Goal: Task Accomplishment & Management: Manage account settings

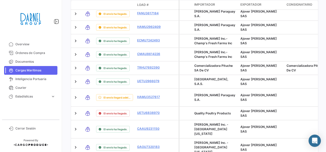
scroll to position [277, 0]
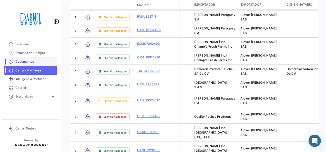
click at [35, 58] on link "Documentos" at bounding box center [30, 61] width 53 height 9
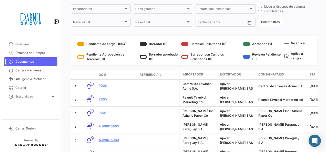
scroll to position [57, 0]
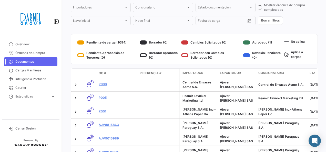
click at [320, 46] on div "¿Qué hay de nuevo? 0 Daniela Documentos visibility_off Filtros ✓ OC # Referenci…" at bounding box center [195, 76] width 264 height 152
click at [34, 48] on link "Overview" at bounding box center [30, 44] width 53 height 9
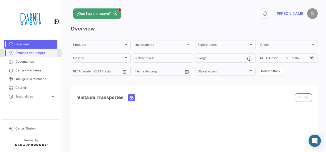
click at [27, 53] on span "Órdenes de Compra" at bounding box center [35, 53] width 40 height 5
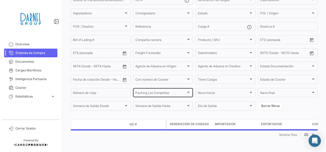
scroll to position [52, 0]
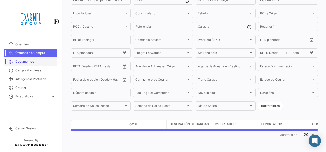
click at [37, 61] on span "Documentos" at bounding box center [35, 61] width 40 height 5
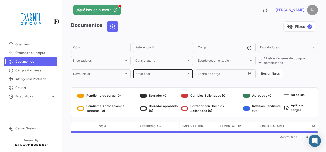
scroll to position [6, 0]
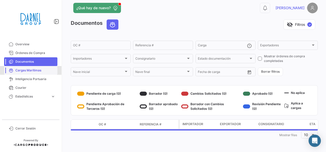
click at [32, 69] on span "Cargas Marítimas" at bounding box center [35, 70] width 40 height 5
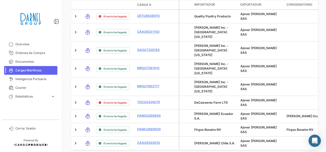
scroll to position [379, 0]
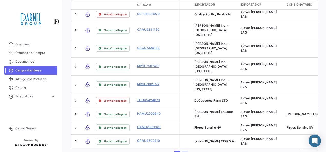
click at [182, 151] on link "2" at bounding box center [185, 154] width 6 height 6
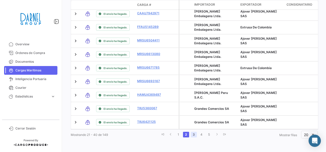
click at [191, 135] on link "3" at bounding box center [194, 135] width 6 height 6
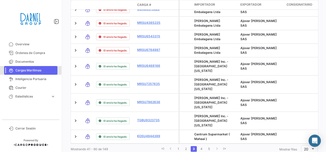
click at [41, 74] on link "Cargas Marítimas" at bounding box center [30, 70] width 53 height 9
click at [38, 78] on span "Inteligencia Portuaria" at bounding box center [35, 79] width 40 height 5
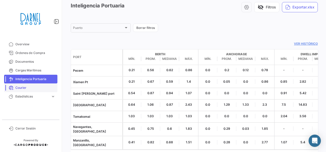
scroll to position [5, 0]
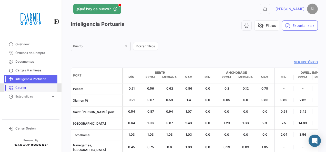
click at [29, 87] on span "Courier" at bounding box center [35, 88] width 40 height 5
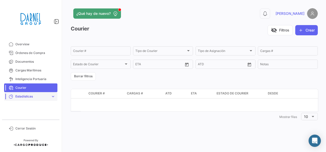
click at [25, 94] on span "Estadísticas" at bounding box center [31, 96] width 33 height 5
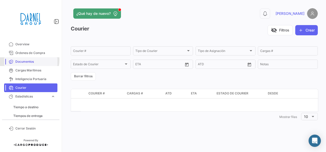
click at [23, 60] on span "Documentos" at bounding box center [35, 61] width 40 height 5
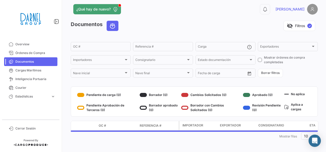
scroll to position [6, 0]
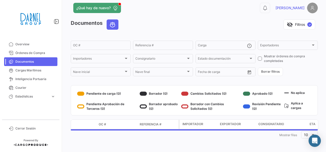
click at [162, 28] on div "visibility_off Filtros ✓" at bounding box center [220, 24] width 195 height 10
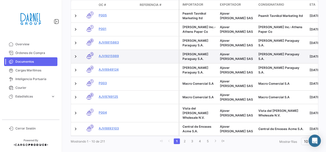
scroll to position [37, 0]
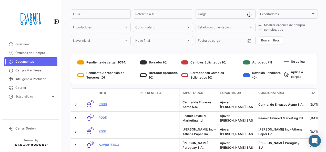
click at [107, 63] on div "Pendiente de carga (1094)" at bounding box center [107, 62] width 61 height 8
click at [80, 62] on div at bounding box center [80, 63] width 7 height 4
click at [110, 62] on div "Pendiente de carga (1094)" at bounding box center [107, 62] width 61 height 8
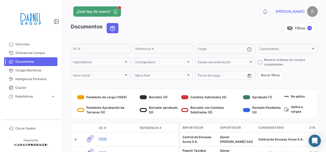
scroll to position [0, 0]
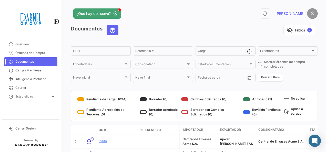
click at [82, 100] on div at bounding box center [80, 99] width 7 height 4
click at [115, 105] on div "Pendiente de carga (1094) Pendiente Aprobación de Terceros (0)" at bounding box center [107, 106] width 61 height 22
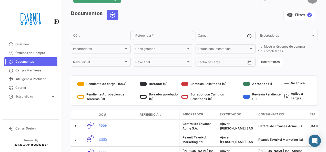
scroll to position [26, 0]
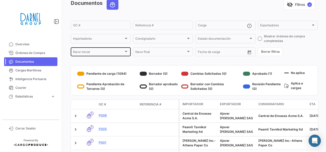
click at [123, 53] on div "Nave inicial" at bounding box center [98, 53] width 51 height 4
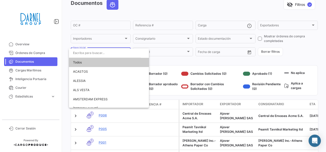
click at [170, 61] on div at bounding box center [163, 76] width 326 height 152
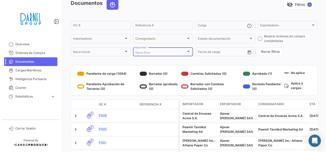
click at [177, 54] on div "Nave final" at bounding box center [160, 53] width 51 height 4
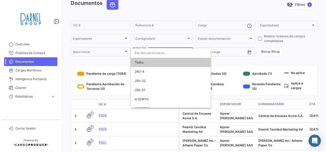
click at [228, 62] on div at bounding box center [163, 76] width 326 height 152
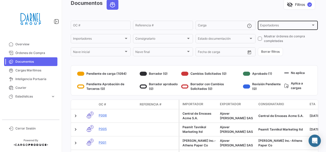
click at [273, 26] on span "Exportadores" at bounding box center [285, 26] width 51 height 4
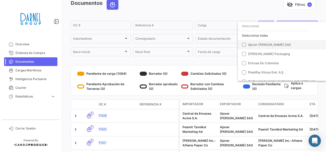
scroll to position [5, 0]
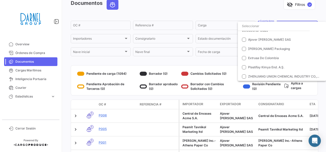
click at [216, 61] on div at bounding box center [163, 76] width 326 height 152
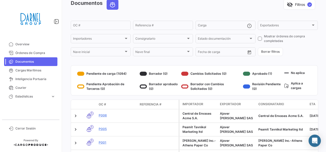
click at [92, 78] on div "Pendiente de carga (1094) Pendiente Aprobación de Terceros (0)" at bounding box center [107, 81] width 61 height 22
click at [105, 76] on div "Pendiente de carga (1094)" at bounding box center [107, 74] width 61 height 8
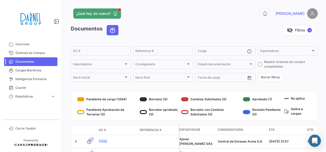
scroll to position [0, 0]
click at [188, 63] on div at bounding box center [188, 64] width 5 height 4
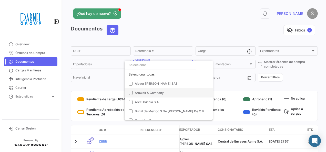
click at [151, 91] on span "Arawak & Company" at bounding box center [171, 93] width 72 height 5
click at [232, 89] on div at bounding box center [163, 76] width 326 height 152
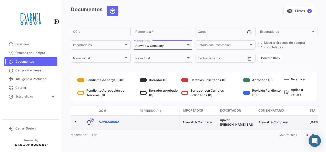
click at [109, 120] on link "AJV9239062" at bounding box center [117, 122] width 37 height 5
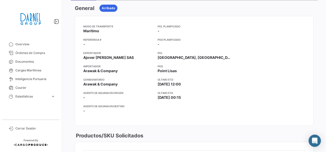
scroll to position [57, 0]
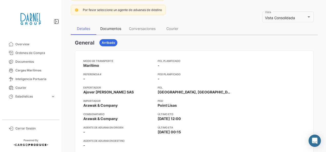
click at [116, 28] on div "Documentos" at bounding box center [110, 28] width 21 height 4
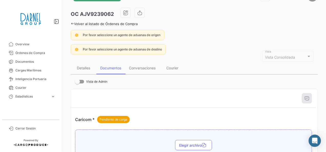
scroll to position [0, 0]
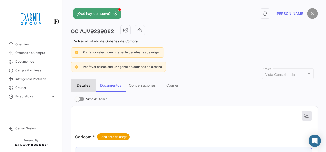
click at [87, 82] on div "Detalles" at bounding box center [84, 85] width 26 height 12
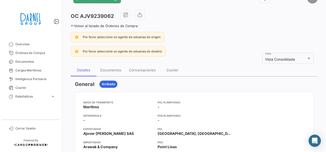
scroll to position [6, 0]
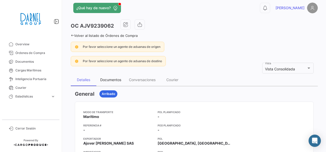
click at [112, 83] on div "Documentos" at bounding box center [110, 80] width 29 height 12
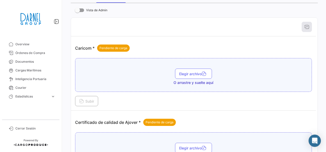
scroll to position [0, 0]
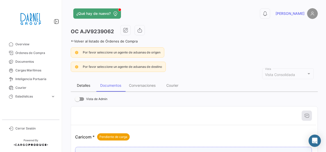
click at [86, 89] on div "Detalles" at bounding box center [84, 85] width 26 height 12
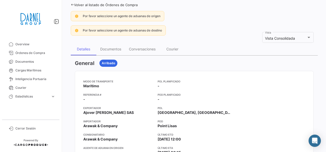
scroll to position [51, 0]
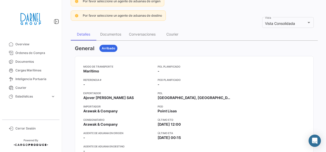
drag, startPoint x: 84, startPoint y: 83, endPoint x: 100, endPoint y: 83, distance: 15.9
click at [100, 83] on app-card-info-value "-" at bounding box center [118, 84] width 70 height 5
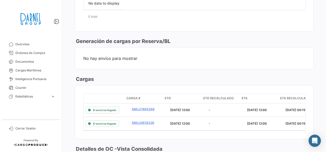
scroll to position [256, 0]
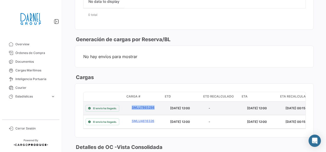
drag, startPoint x: 131, startPoint y: 106, endPoint x: 154, endPoint y: 106, distance: 22.8
click at [154, 106] on datatable-body-cell "SMLU7865298" at bounding box center [149, 108] width 38 height 13
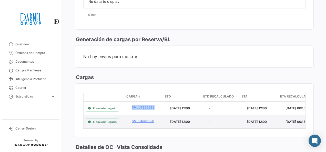
copy link "SMLU7865298"
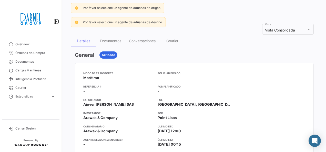
scroll to position [26, 0]
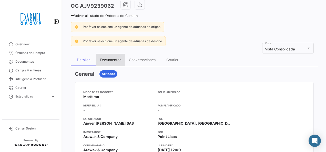
click at [110, 61] on div "Documentos" at bounding box center [110, 60] width 21 height 4
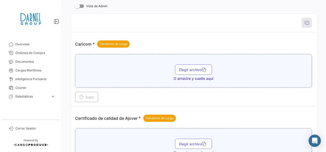
scroll to position [103, 0]
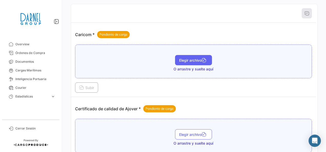
click at [195, 63] on button "Elegir archivo" at bounding box center [193, 60] width 37 height 10
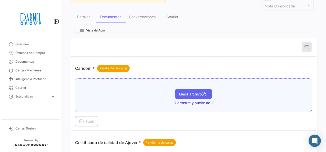
scroll to position [77, 0]
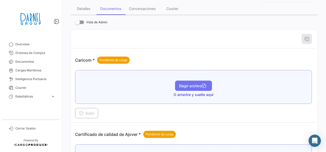
click at [187, 85] on span "Elegir archivo" at bounding box center [193, 86] width 29 height 4
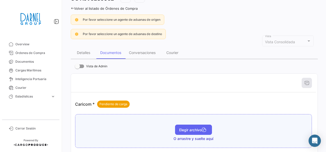
scroll to position [26, 0]
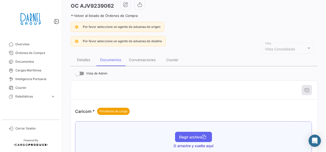
click at [186, 135] on span "Elegir archivo" at bounding box center [193, 137] width 29 height 4
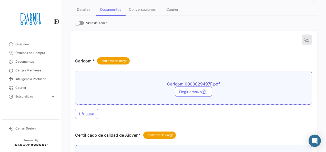
scroll to position [77, 0]
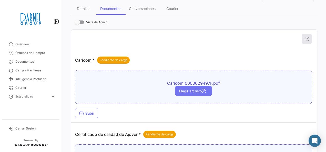
click at [191, 92] on span "Elegir archivo" at bounding box center [193, 91] width 29 height 4
click at [205, 91] on icon "button" at bounding box center [204, 91] width 5 height 5
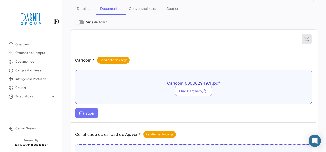
click at [83, 112] on icon at bounding box center [81, 114] width 5 height 5
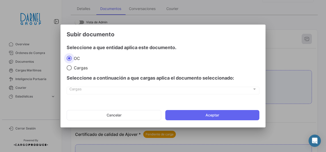
click at [71, 67] on span at bounding box center [69, 67] width 5 height 5
click at [71, 67] on input "Cargas" at bounding box center [69, 67] width 5 height 5
radio input "true"
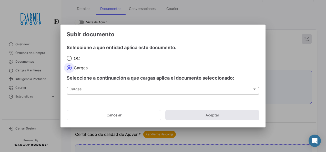
click at [125, 89] on div "Cargas" at bounding box center [160, 90] width 183 height 4
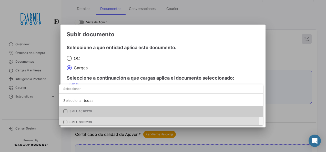
click at [94, 120] on span "SMLU7865298" at bounding box center [105, 122] width 72 height 5
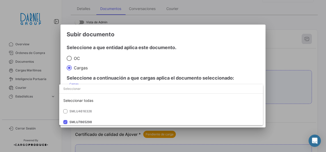
scroll to position [2, 0]
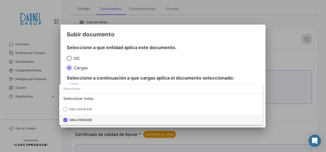
click at [91, 117] on mat-option "SMLU7865298" at bounding box center [161, 120] width 204 height 11
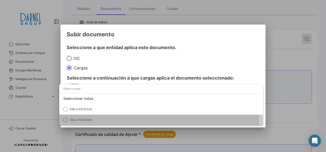
click at [91, 117] on mat-option "SMLU7865298" at bounding box center [161, 120] width 204 height 11
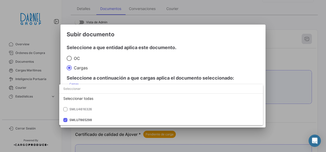
click at [213, 131] on div at bounding box center [163, 76] width 326 height 152
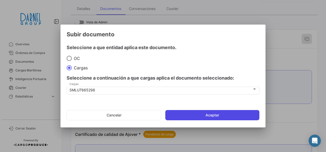
click at [200, 112] on button "Aceptar" at bounding box center [212, 115] width 94 height 10
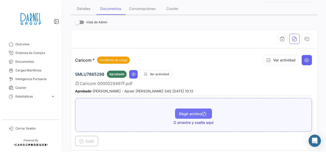
click at [189, 113] on span "Elegir archivo" at bounding box center [193, 114] width 29 height 4
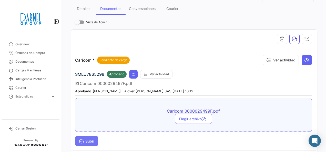
click at [87, 141] on span "Subir" at bounding box center [86, 141] width 15 height 4
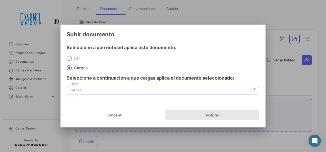
click at [89, 89] on div "Cargas" at bounding box center [160, 90] width 183 height 4
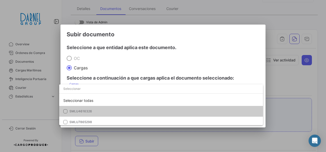
click at [93, 111] on span "SMLU4616326" at bounding box center [105, 111] width 72 height 5
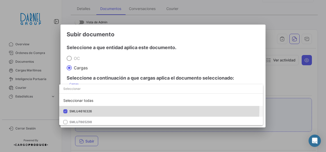
click at [129, 109] on span "SMLU4616326" at bounding box center [105, 111] width 72 height 5
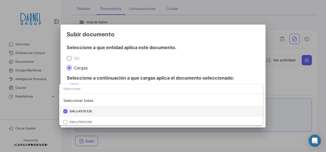
click at [139, 111] on span "SMLU4616326" at bounding box center [105, 111] width 72 height 5
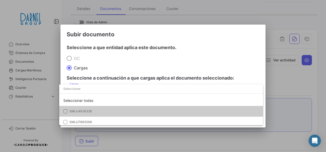
click at [139, 111] on span "SMLU4616326" at bounding box center [105, 111] width 72 height 5
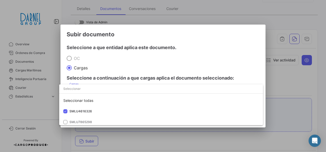
click at [244, 68] on div at bounding box center [163, 76] width 326 height 152
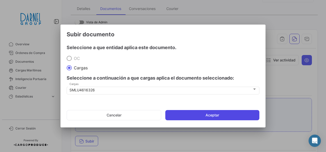
click at [226, 115] on button "Aceptar" at bounding box center [212, 115] width 94 height 10
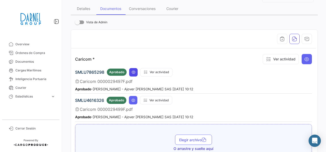
click at [132, 72] on icon at bounding box center [134, 72] width 4 height 4
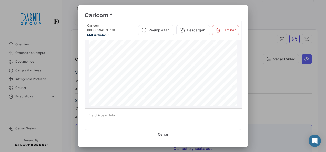
scroll to position [51, 0]
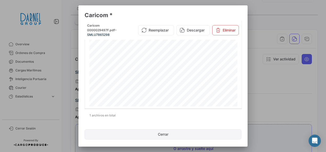
click at [167, 135] on button "Cerrar" at bounding box center [163, 134] width 157 height 10
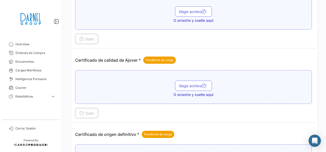
scroll to position [231, 0]
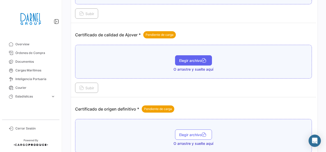
click at [197, 61] on button "Elegir archivo" at bounding box center [193, 60] width 37 height 10
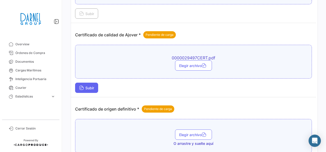
click at [86, 86] on span "Subir" at bounding box center [86, 88] width 15 height 4
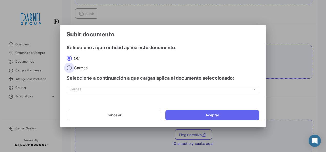
click at [79, 67] on span "Cargas" at bounding box center [80, 67] width 16 height 5
click at [72, 67] on input "Cargas" at bounding box center [69, 67] width 5 height 5
radio input "true"
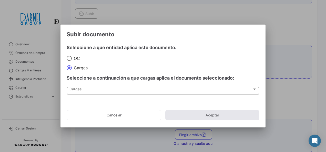
click at [99, 87] on div "Cargas Cargas" at bounding box center [162, 90] width 187 height 9
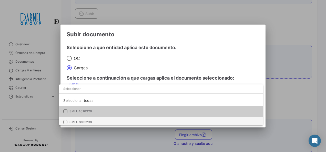
click at [91, 119] on mat-option "SMLU7865298" at bounding box center [161, 122] width 204 height 11
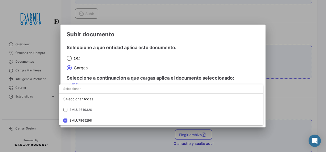
scroll to position [2, 0]
click at [257, 50] on div at bounding box center [163, 76] width 326 height 152
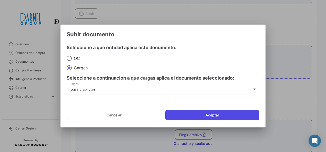
click at [231, 115] on button "Aceptar" at bounding box center [212, 115] width 94 height 10
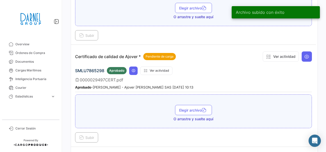
scroll to position [231, 0]
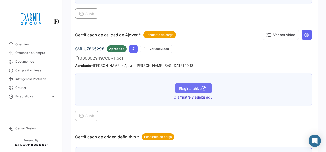
click at [200, 84] on button "Elegir archivo" at bounding box center [193, 88] width 37 height 10
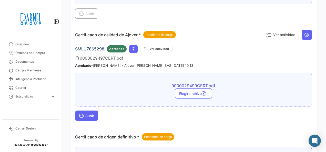
click at [83, 114] on icon at bounding box center [81, 116] width 5 height 5
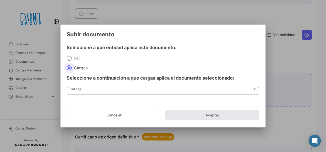
click at [112, 90] on div "Cargas" at bounding box center [160, 90] width 183 height 4
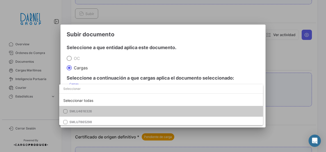
click at [91, 109] on mat-option "SMLU4616326" at bounding box center [161, 111] width 204 height 11
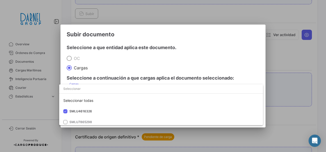
click at [199, 87] on input "dropdown search" at bounding box center [161, 88] width 204 height 9
click at [248, 62] on div at bounding box center [163, 76] width 326 height 152
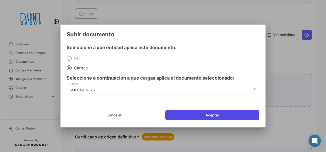
click at [240, 115] on button "Aceptar" at bounding box center [212, 115] width 94 height 10
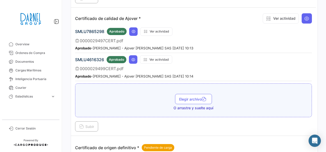
scroll to position [256, 0]
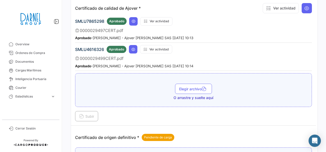
click at [184, 112] on div "Subir" at bounding box center [193, 116] width 237 height 10
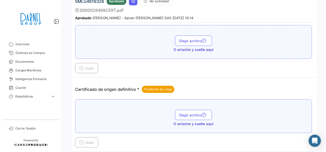
scroll to position [333, 0]
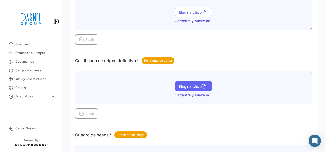
click at [198, 84] on span "Elegir archivo" at bounding box center [193, 86] width 29 height 4
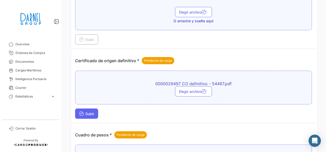
click at [86, 112] on span "Subir" at bounding box center [86, 114] width 15 height 4
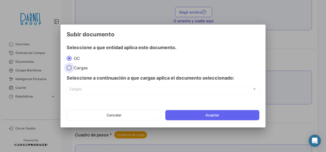
click at [70, 66] on span at bounding box center [69, 67] width 5 height 5
click at [70, 66] on input "Cargas" at bounding box center [69, 67] width 5 height 5
radio input "true"
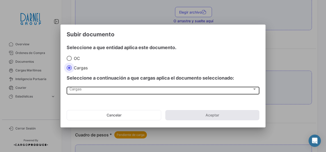
click at [93, 91] on div "Cargas" at bounding box center [160, 90] width 183 height 4
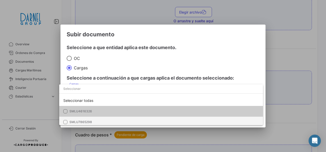
click at [86, 120] on mat-option "SMLU7865298" at bounding box center [161, 122] width 204 height 11
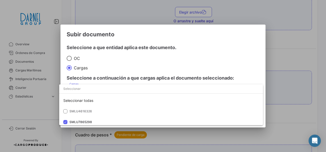
click at [254, 58] on div at bounding box center [163, 76] width 326 height 152
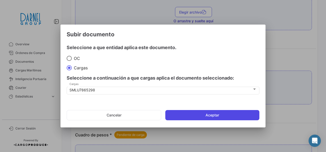
click at [218, 118] on button "Aceptar" at bounding box center [212, 115] width 94 height 10
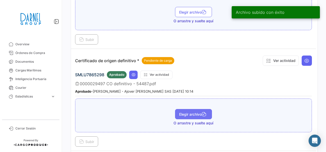
click at [192, 112] on span "Elegir archivo" at bounding box center [193, 114] width 29 height 4
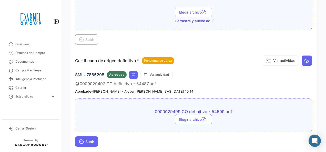
click at [91, 140] on span "Subir" at bounding box center [86, 142] width 15 height 4
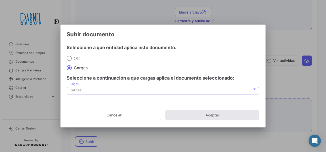
click at [144, 88] on div "Cargas" at bounding box center [160, 90] width 183 height 4
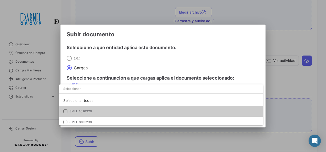
click at [105, 110] on span "SMLU4616326" at bounding box center [105, 111] width 72 height 5
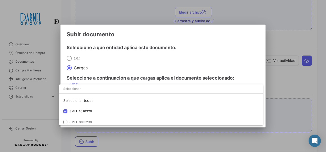
click at [235, 51] on div at bounding box center [163, 76] width 326 height 152
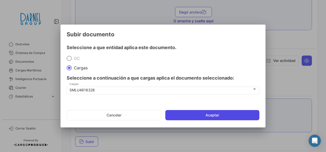
click at [218, 115] on button "Aceptar" at bounding box center [212, 115] width 94 height 10
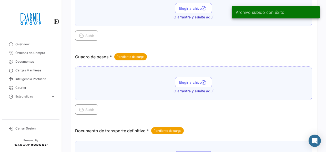
scroll to position [487, 0]
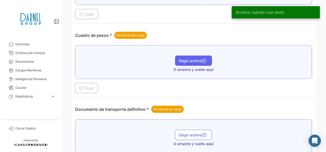
click at [200, 59] on span "Elegir archivo" at bounding box center [193, 61] width 29 height 4
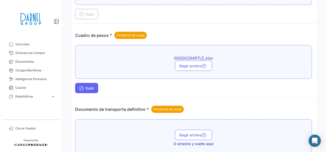
click at [94, 86] on span "Subir" at bounding box center [86, 88] width 15 height 4
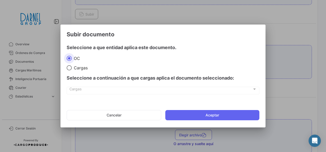
click at [123, 95] on div "Cargas Cargas" at bounding box center [163, 93] width 193 height 13
click at [83, 68] on span "Cargas" at bounding box center [80, 67] width 16 height 5
click at [72, 68] on input "Cargas" at bounding box center [69, 67] width 5 height 5
radio input "true"
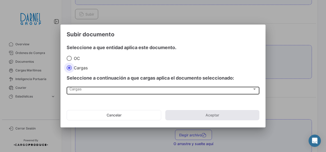
click at [95, 88] on div "Cargas" at bounding box center [160, 90] width 183 height 4
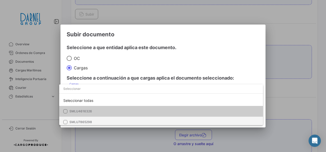
click at [84, 122] on span "SMLU7865298" at bounding box center [80, 122] width 23 height 4
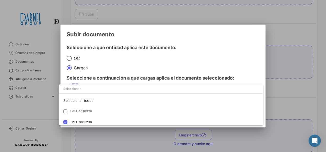
click at [245, 55] on div at bounding box center [163, 76] width 326 height 152
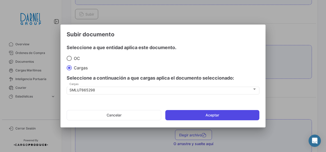
click at [191, 119] on button "Aceptar" at bounding box center [212, 115] width 94 height 10
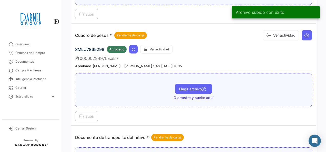
click at [197, 87] on span "Elegir archivo" at bounding box center [193, 89] width 29 height 4
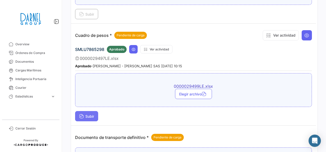
click at [87, 114] on span "Subir" at bounding box center [86, 116] width 15 height 4
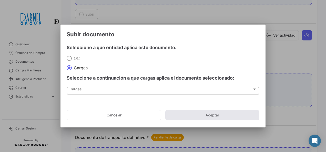
click at [138, 87] on div "Cargas Cargas" at bounding box center [162, 90] width 187 height 9
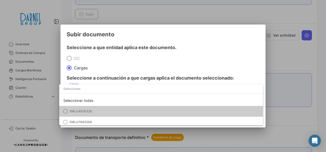
click at [99, 109] on span "SMLU4616326" at bounding box center [105, 111] width 72 height 5
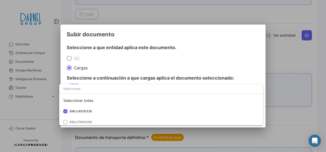
click at [244, 60] on div at bounding box center [163, 76] width 326 height 152
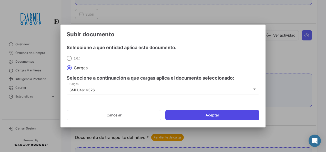
click at [215, 114] on button "Aceptar" at bounding box center [212, 115] width 94 height 10
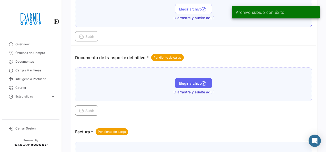
scroll to position [590, 0]
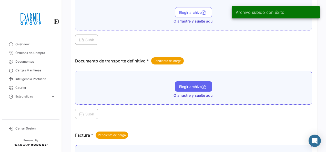
click at [197, 82] on button "Elegir archivo" at bounding box center [193, 87] width 37 height 10
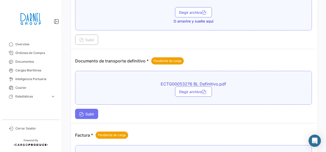
click at [94, 112] on span "Subir" at bounding box center [86, 114] width 15 height 4
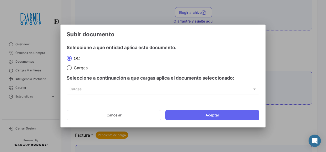
click at [78, 92] on span "Cargas" at bounding box center [160, 90] width 183 height 4
click at [76, 63] on mat-radio-group "[PERSON_NAME]" at bounding box center [122, 62] width 110 height 15
click at [78, 71] on div "Seleccione a continuación a que cargas aplica el documento seleccionado:" at bounding box center [163, 78] width 193 height 15
click at [82, 66] on span "Cargas" at bounding box center [80, 67] width 16 height 5
click at [72, 66] on input "Cargas" at bounding box center [69, 67] width 5 height 5
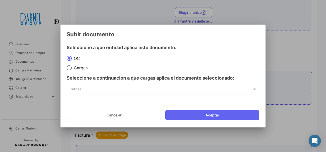
radio input "true"
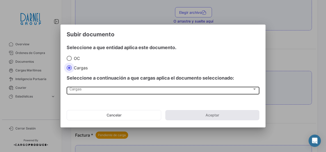
click at [98, 93] on div "Cargas Cargas" at bounding box center [162, 90] width 187 height 9
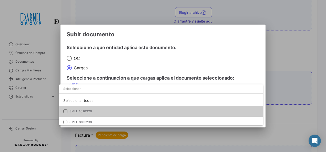
click at [69, 111] on span "SMLU4616326" at bounding box center [80, 111] width 23 height 4
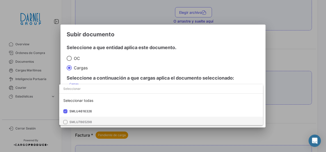
click at [66, 120] on mat-option "SMLU7865298" at bounding box center [161, 122] width 204 height 11
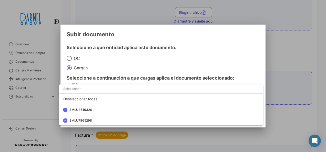
scroll to position [2, 0]
click at [249, 63] on div at bounding box center [163, 76] width 326 height 152
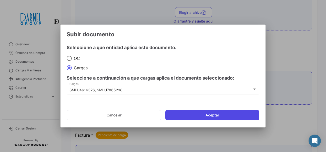
click at [219, 114] on button "Aceptar" at bounding box center [212, 115] width 94 height 10
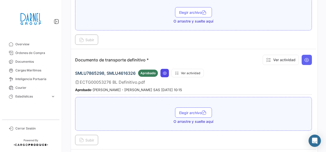
click at [163, 69] on button at bounding box center [164, 73] width 8 height 8
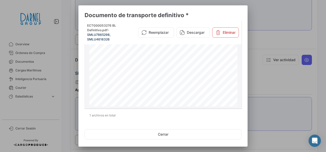
scroll to position [77, 0]
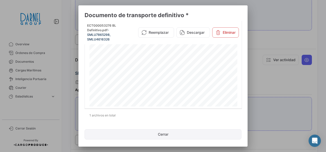
click at [157, 137] on button "Cerrar" at bounding box center [163, 134] width 157 height 10
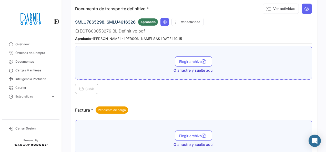
scroll to position [692, 0]
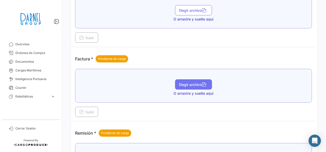
click at [196, 83] on span "Elegir archivo" at bounding box center [193, 85] width 29 height 4
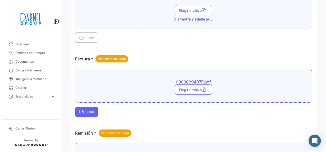
click at [92, 110] on span "Subir" at bounding box center [86, 112] width 15 height 4
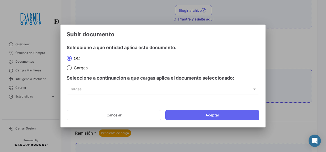
click at [112, 87] on div "Cargas Cargas" at bounding box center [162, 90] width 187 height 9
click at [104, 73] on div "Seleccione a continuación a que cargas aplica el documento seleccionado:" at bounding box center [163, 78] width 193 height 15
click at [104, 68] on label "Cargas" at bounding box center [122, 67] width 110 height 5
click at [72, 68] on input "Cargas" at bounding box center [69, 67] width 5 height 5
radio input "true"
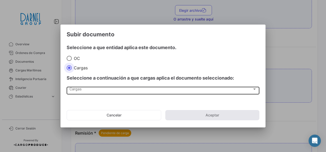
click at [93, 86] on div "Cargas Cargas" at bounding box center [162, 90] width 187 height 9
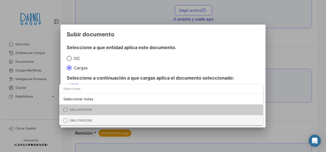
scroll to position [2, 0]
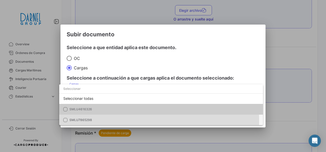
click at [82, 121] on span "SMLU7865298" at bounding box center [80, 120] width 23 height 4
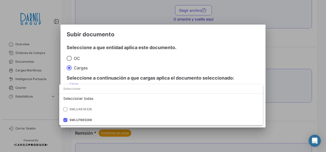
click at [240, 67] on div at bounding box center [163, 76] width 326 height 152
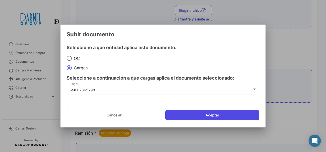
click at [227, 112] on button "Aceptar" at bounding box center [212, 115] width 94 height 10
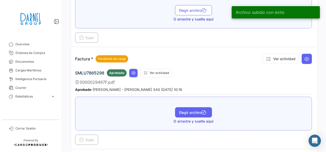
click at [195, 110] on span "Elegir archivo" at bounding box center [193, 112] width 29 height 4
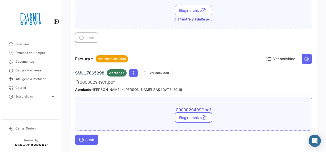
click at [79, 135] on button "Subir" at bounding box center [86, 140] width 23 height 10
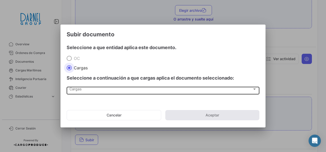
click at [79, 88] on span "Cargas" at bounding box center [160, 90] width 183 height 4
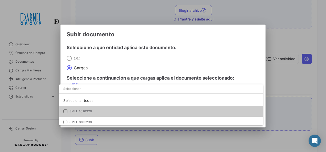
click at [92, 112] on span "SMLU4616326" at bounding box center [105, 111] width 72 height 5
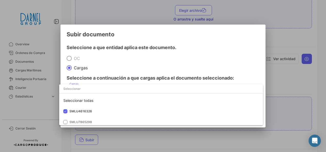
click at [263, 54] on div at bounding box center [163, 76] width 326 height 152
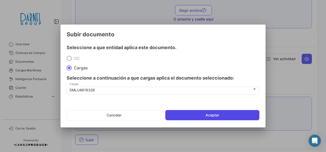
click at [226, 112] on button "Aceptar" at bounding box center [212, 115] width 94 height 10
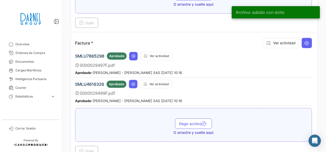
scroll to position [692, 0]
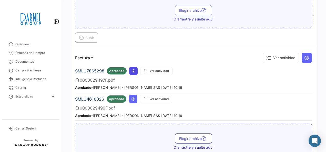
click at [133, 69] on icon at bounding box center [134, 71] width 4 height 4
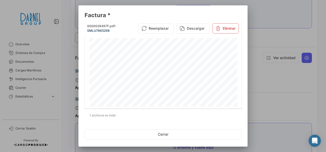
scroll to position [26, 0]
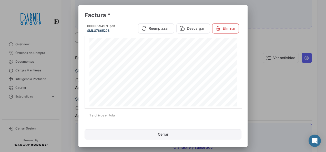
click at [164, 137] on button "Cerrar" at bounding box center [163, 134] width 157 height 10
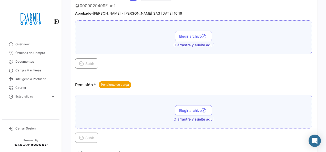
scroll to position [814, 0]
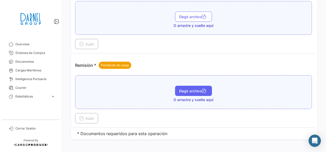
click at [179, 89] on span "Elegir archivo" at bounding box center [193, 91] width 29 height 4
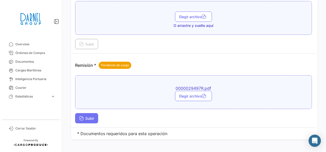
click at [92, 113] on button "Subir" at bounding box center [86, 118] width 23 height 10
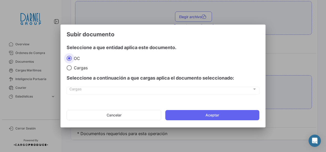
click at [76, 65] on mat-radio-button "Cargas" at bounding box center [122, 68] width 110 height 6
click at [67, 67] on span at bounding box center [69, 67] width 5 height 5
click at [67, 67] on input "Cargas" at bounding box center [69, 67] width 5 height 5
radio input "true"
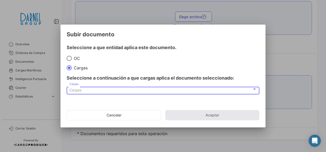
click at [96, 88] on div "Cargas" at bounding box center [160, 90] width 183 height 4
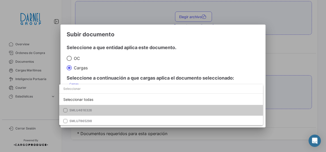
scroll to position [2, 0]
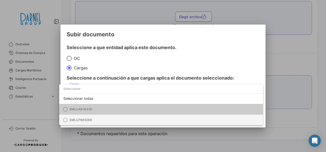
click at [90, 119] on span "SMLU7865298" at bounding box center [80, 120] width 23 height 4
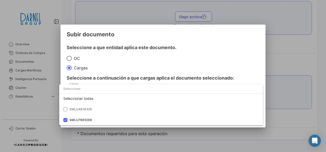
click at [258, 53] on div at bounding box center [163, 76] width 326 height 152
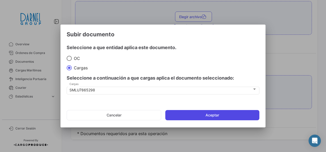
click at [227, 115] on button "Aceptar" at bounding box center [212, 115] width 94 height 10
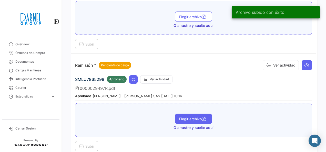
click at [198, 117] on span "Elegir archivo" at bounding box center [193, 119] width 29 height 4
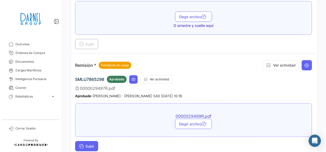
click at [94, 144] on span "Subir" at bounding box center [86, 146] width 15 height 4
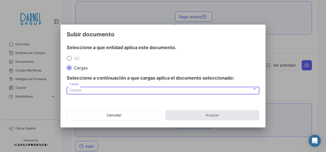
click at [78, 91] on span "Cargas" at bounding box center [75, 90] width 12 height 4
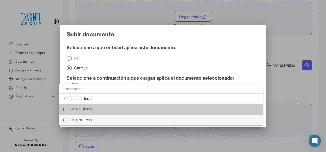
click at [95, 120] on span "SMLU7865298" at bounding box center [105, 120] width 72 height 5
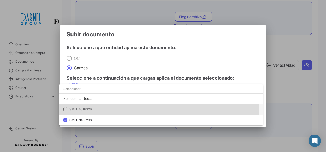
click at [97, 110] on span "SMLU4616326" at bounding box center [105, 109] width 72 height 5
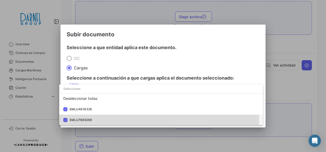
click at [90, 119] on span "SMLU7865298" at bounding box center [80, 120] width 23 height 4
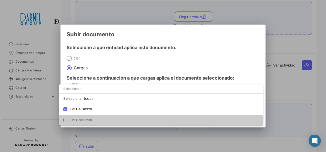
click at [243, 47] on div at bounding box center [163, 76] width 326 height 152
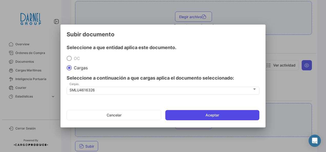
click at [222, 114] on button "Aceptar" at bounding box center [212, 115] width 94 height 10
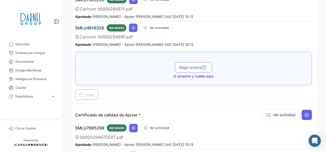
scroll to position [21, 0]
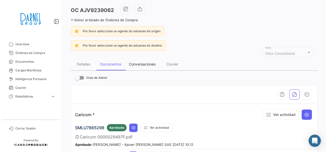
click at [143, 63] on div "Conversaciones" at bounding box center [142, 64] width 27 height 4
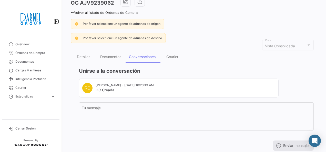
scroll to position [43, 0]
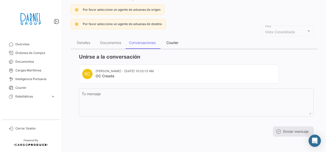
click at [174, 43] on div "Courier" at bounding box center [172, 43] width 12 height 4
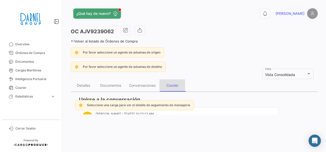
scroll to position [0, 0]
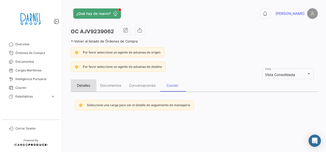
click at [84, 85] on div "Detalles" at bounding box center [83, 85] width 13 height 4
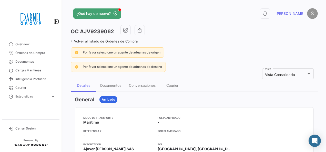
click at [77, 43] on link "Volver al listado de Órdenes de Compra" at bounding box center [104, 41] width 67 height 4
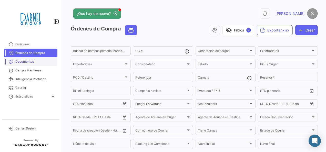
click at [37, 66] on link "Documentos" at bounding box center [30, 61] width 53 height 9
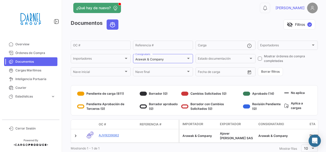
scroll to position [22, 0]
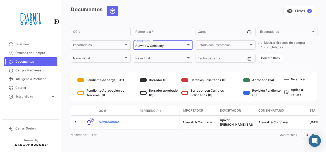
click at [180, 44] on div "Arawak & Company" at bounding box center [160, 46] width 51 height 4
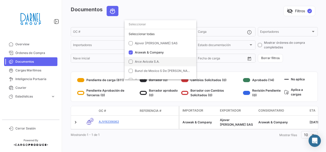
scroll to position [10, 0]
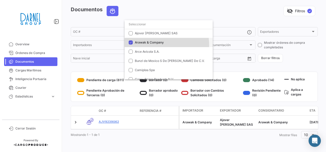
click at [155, 45] on mat-option "Arawak & Company" at bounding box center [169, 42] width 88 height 9
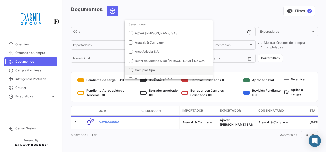
click at [144, 67] on mat-option "Camiplas Spa" at bounding box center [169, 70] width 88 height 9
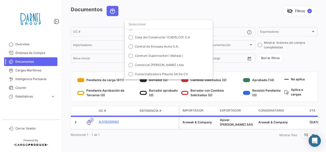
scroll to position [18, 0]
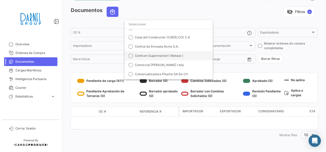
click at [148, 55] on span "Centrum Supermarket ( Mahaai )" at bounding box center [159, 56] width 48 height 4
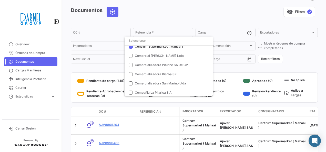
click at [226, 71] on div at bounding box center [163, 76] width 326 height 152
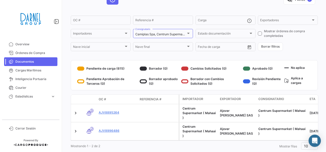
scroll to position [37, 0]
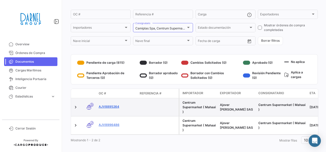
click at [114, 105] on link "AJV8895264" at bounding box center [117, 107] width 37 height 5
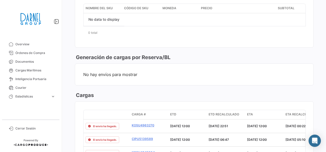
scroll to position [256, 0]
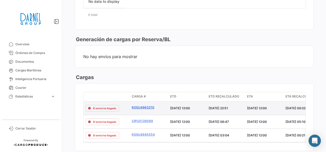
drag, startPoint x: 130, startPoint y: 104, endPoint x: 155, endPoint y: 105, distance: 25.7
click at [155, 105] on datatable-body-cell "KOSU4963270" at bounding box center [149, 108] width 38 height 13
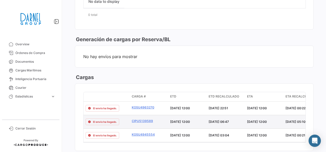
copy link "KOSU4963270"
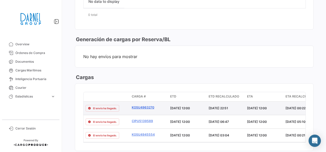
click at [146, 105] on link "KOSU4963270" at bounding box center [149, 107] width 34 height 5
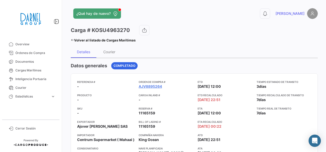
click at [73, 40] on icon at bounding box center [72, 39] width 3 height 3
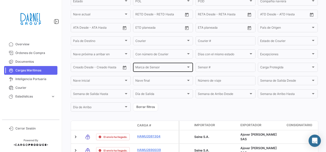
scroll to position [77, 0]
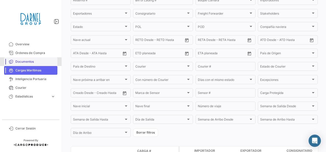
click at [24, 62] on span "Documentos" at bounding box center [35, 61] width 40 height 5
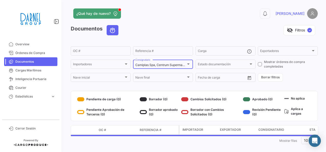
click at [176, 63] on div "Camiplas Spa, Centrum Supermarket ( [GEOGRAPHIC_DATA] ) Consignatario" at bounding box center [162, 64] width 55 height 10
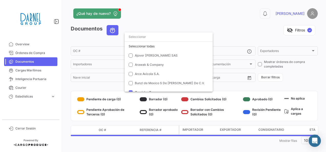
scroll to position [40, 0]
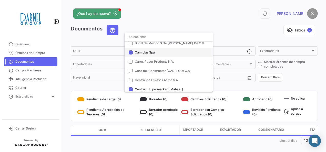
click at [152, 52] on span "Camiplas Spa" at bounding box center [145, 53] width 20 height 4
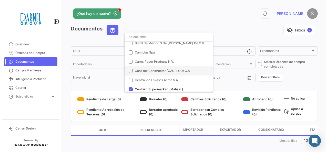
scroll to position [66, 0]
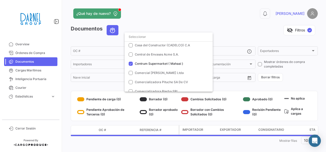
click at [307, 79] on div at bounding box center [163, 76] width 326 height 152
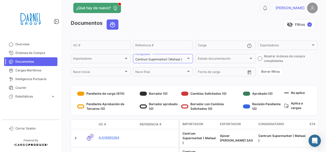
scroll to position [37, 0]
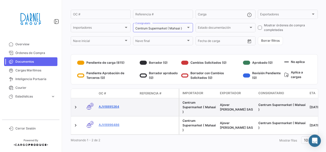
click at [105, 106] on link "AJV8895264" at bounding box center [117, 107] width 37 height 5
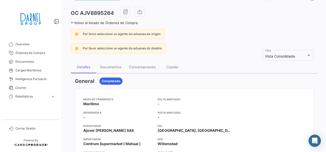
scroll to position [26, 0]
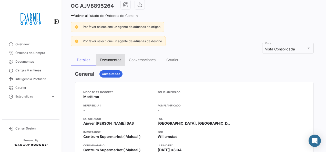
click at [119, 58] on div "Documentos" at bounding box center [110, 60] width 21 height 4
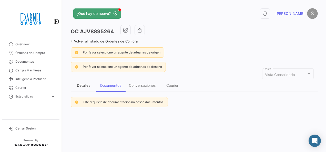
click at [92, 86] on div "Detalles" at bounding box center [84, 85] width 26 height 12
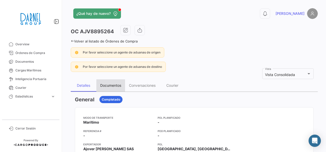
click at [108, 86] on div "Documentos" at bounding box center [110, 85] width 21 height 4
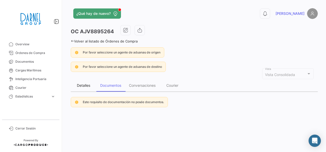
click at [83, 85] on div "Detalles" at bounding box center [83, 85] width 13 height 4
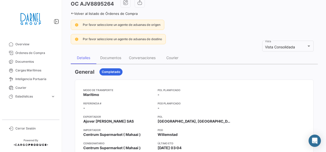
scroll to position [39, 0]
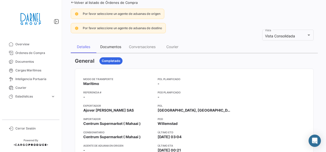
click at [117, 52] on div "Documentos" at bounding box center [110, 47] width 29 height 12
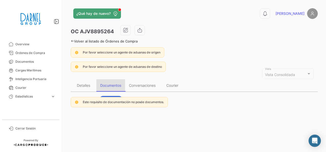
scroll to position [0, 0]
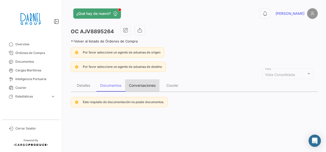
click at [140, 84] on div "Conversaciones" at bounding box center [142, 85] width 27 height 4
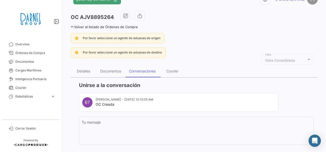
scroll to position [26, 0]
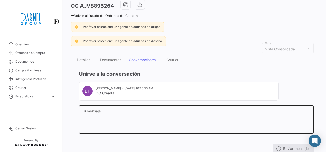
click at [119, 107] on div "Tu mensaje" at bounding box center [196, 119] width 229 height 29
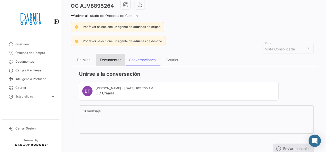
click at [118, 61] on div "Documentos" at bounding box center [110, 60] width 21 height 4
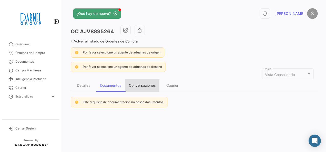
click at [144, 85] on div "Conversaciones" at bounding box center [142, 85] width 27 height 4
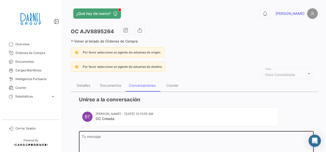
click at [116, 137] on textarea "Tu mensaje" at bounding box center [196, 146] width 229 height 23
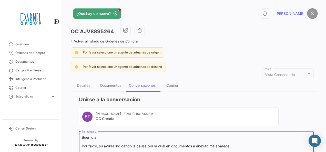
type textarea "Buen día, Por favor, su ayuda indicando la causa por la cuál en documentos a an…"
click at [120, 82] on div "Documentos" at bounding box center [110, 85] width 29 height 12
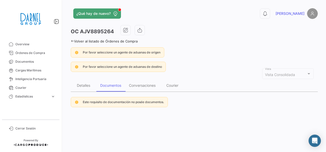
drag, startPoint x: 174, startPoint y: 102, endPoint x: 82, endPoint y: 101, distance: 91.3
click at [82, 101] on div "Este requisito de documentación no posée documentos." at bounding box center [194, 99] width 247 height 15
copy span "Este requisito de documentación no posée documentos."
click at [147, 85] on div "Conversaciones" at bounding box center [142, 85] width 27 height 4
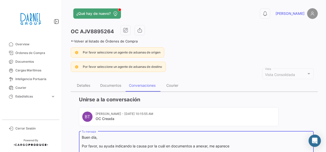
click at [232, 144] on textarea "Buen día, Por favor, su ayuda indicando la causa por la cuál en documentos a an…" at bounding box center [196, 146] width 229 height 23
paste textarea "Este requisito de documentación no posée documentos."
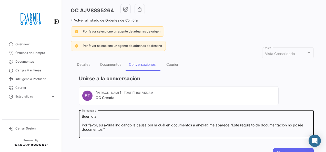
scroll to position [43, 0]
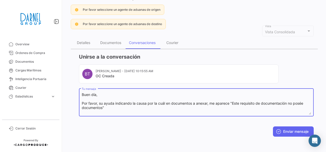
click at [115, 108] on textarea "Buen día, Por favor, su ayuda indicando la causa por la cuál en documentos a an…" at bounding box center [196, 103] width 229 height 23
type textarea "Buen día, Por favor, su ayuda indicando la causa por la cuál en documentos a an…"
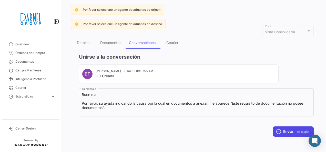
click at [283, 130] on button "Enviar mensaje" at bounding box center [293, 132] width 41 height 10
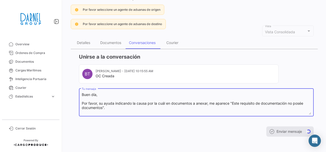
drag, startPoint x: 300, startPoint y: 103, endPoint x: 190, endPoint y: 109, distance: 111.0
click at [190, 109] on textarea "Buen día, Por favor, su ayuda indicando la causa por la cuál en documentos a an…" at bounding box center [196, 103] width 229 height 23
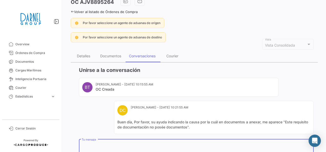
scroll to position [29, 0]
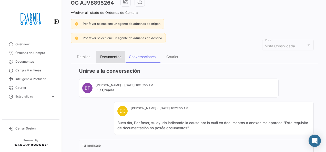
click at [112, 56] on div "Documentos" at bounding box center [110, 57] width 21 height 4
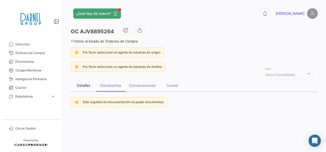
click at [89, 85] on div "Detalles" at bounding box center [83, 85] width 13 height 4
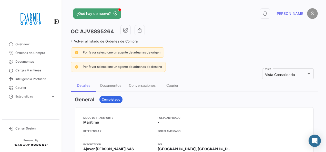
click at [76, 43] on link "Volver al listado de Órdenes de Compra" at bounding box center [104, 41] width 67 height 4
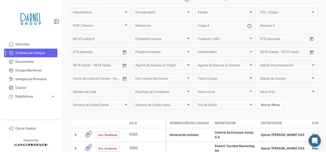
scroll to position [51, 0]
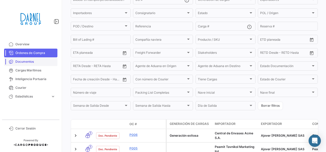
click at [23, 65] on link "Documentos" at bounding box center [30, 61] width 53 height 9
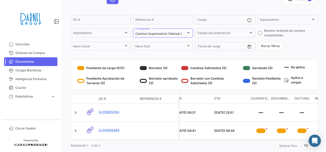
scroll to position [0, 151]
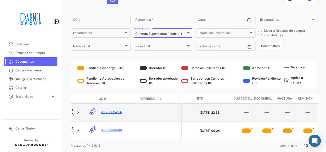
click at [115, 110] on link "AJV8895264" at bounding box center [119, 112] width 37 height 5
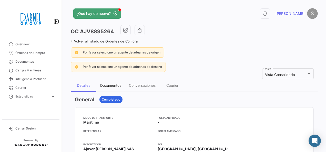
click at [116, 84] on div "Documentos" at bounding box center [110, 85] width 21 height 4
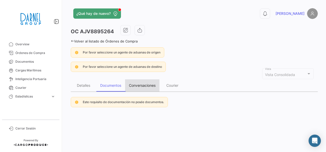
click at [147, 89] on div "Conversaciones" at bounding box center [142, 85] width 34 height 12
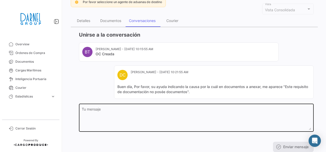
scroll to position [80, 0]
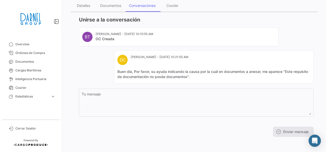
click at [273, 70] on mat-card-content "Buen día, Por favor, su ayuda indicando la causa por la cuál en documentos a an…" at bounding box center [213, 74] width 193 height 10
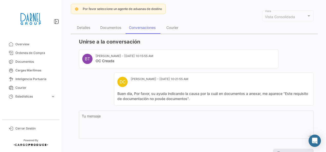
scroll to position [29, 0]
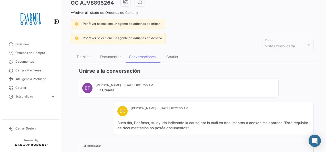
drag, startPoint x: 213, startPoint y: 126, endPoint x: 126, endPoint y: 121, distance: 87.0
click at [126, 121] on mat-card-content "Buen día, Por favor, su ayuda indicando la causa por la cuál en documentos a an…" at bounding box center [213, 125] width 193 height 10
click at [81, 57] on div "Detalles" at bounding box center [83, 57] width 13 height 4
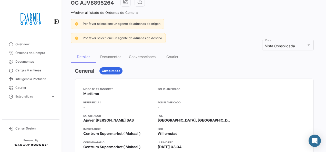
click at [78, 13] on link "Volver al listado de Órdenes de Compra" at bounding box center [104, 13] width 67 height 4
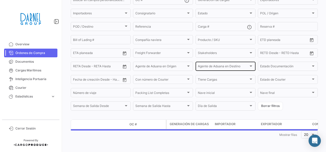
scroll to position [51, 0]
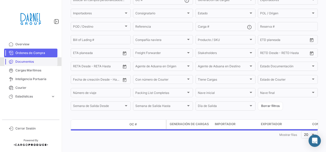
click at [34, 62] on span "Documentos" at bounding box center [35, 61] width 40 height 5
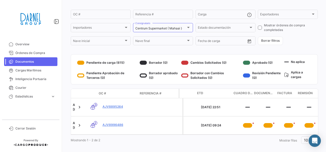
scroll to position [0, 151]
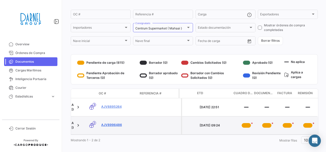
click at [102, 123] on link "AJV8996486" at bounding box center [119, 125] width 37 height 5
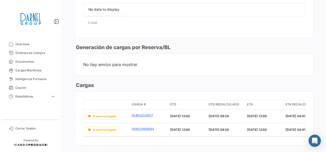
scroll to position [256, 0]
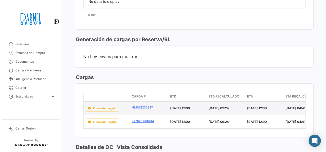
drag, startPoint x: 145, startPoint y: 103, endPoint x: 159, endPoint y: 109, distance: 15.5
click at [159, 109] on datatable-body-cell "HLBU2232817" at bounding box center [149, 108] width 38 height 13
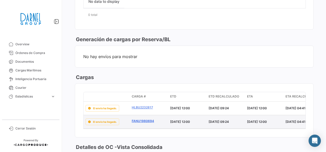
drag, startPoint x: 153, startPoint y: 102, endPoint x: 165, endPoint y: 114, distance: 17.2
click at [145, 107] on datatable-body-cell "HLBU2232817" at bounding box center [149, 108] width 38 height 13
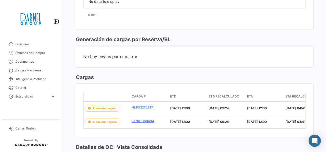
copy link "HLBU2232817"
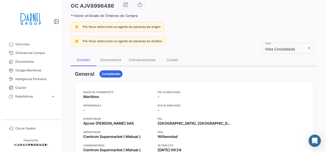
scroll to position [26, 0]
click at [116, 60] on div "Documentos" at bounding box center [110, 60] width 21 height 4
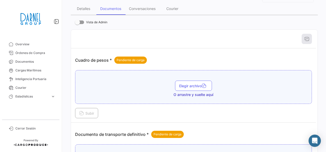
scroll to position [103, 0]
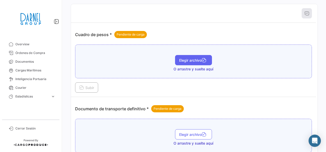
click at [195, 55] on button "Elegir archivo" at bounding box center [193, 60] width 37 height 10
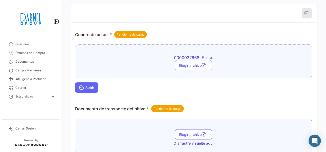
click at [84, 86] on span "Subir" at bounding box center [86, 88] width 15 height 4
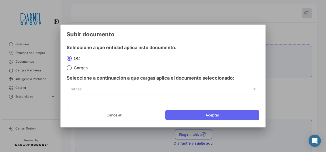
click at [87, 71] on div "Seleccione a continuación a que cargas aplica el documento seleccionado:" at bounding box center [163, 78] width 193 height 15
click at [84, 65] on span "Cargas" at bounding box center [80, 67] width 16 height 5
click at [72, 65] on input "Cargas" at bounding box center [69, 67] width 5 height 5
radio input "true"
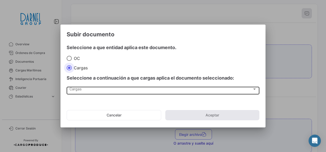
click at [98, 87] on div "Cargas Cargas" at bounding box center [162, 90] width 187 height 9
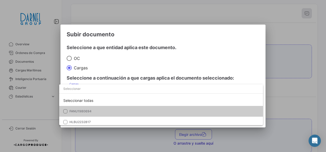
click at [89, 110] on span "FANU1980694" at bounding box center [80, 111] width 22 height 4
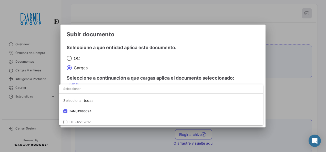
click at [258, 62] on div at bounding box center [163, 76] width 326 height 152
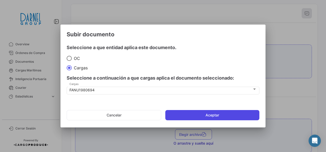
click at [226, 114] on button "Aceptar" at bounding box center [212, 115] width 94 height 10
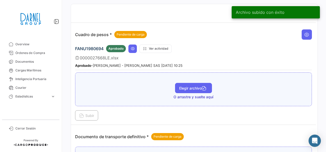
click at [185, 86] on span "Elegir archivo" at bounding box center [193, 88] width 29 height 4
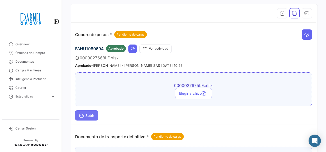
click at [94, 110] on button "Subir" at bounding box center [86, 115] width 23 height 10
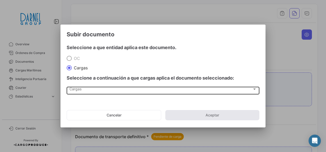
click at [102, 86] on div "Cargas Cargas" at bounding box center [162, 90] width 187 height 9
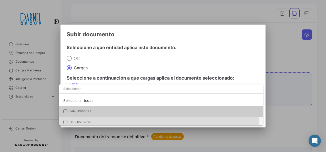
click at [87, 118] on mat-option "HLBU2232817" at bounding box center [161, 122] width 204 height 11
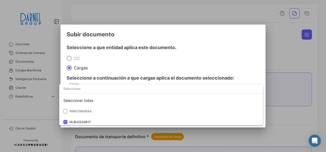
click at [249, 62] on div at bounding box center [163, 76] width 326 height 152
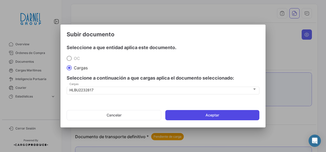
click at [208, 119] on button "Aceptar" at bounding box center [212, 115] width 94 height 10
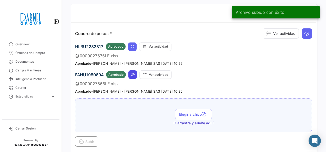
click at [131, 75] on icon at bounding box center [133, 75] width 4 height 4
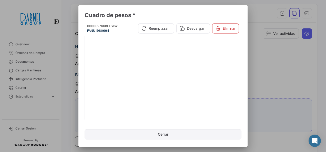
click at [165, 134] on button "Cerrar" at bounding box center [163, 134] width 157 height 10
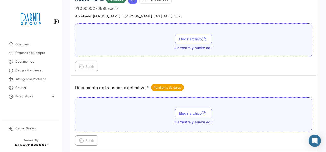
scroll to position [179, 0]
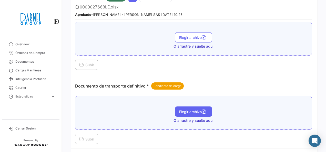
click at [192, 110] on span "Elegir archivo" at bounding box center [193, 112] width 29 height 4
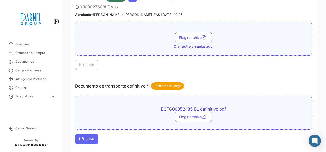
click at [89, 137] on span "Subir" at bounding box center [86, 139] width 15 height 4
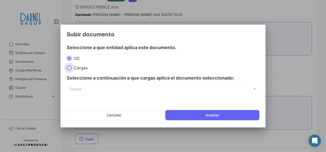
click at [75, 68] on span "Cargas" at bounding box center [80, 67] width 16 height 5
click at [72, 68] on input "Cargas" at bounding box center [69, 67] width 5 height 5
radio input "true"
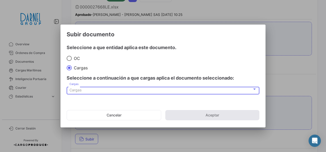
click at [90, 88] on div "Cargas" at bounding box center [160, 90] width 183 height 4
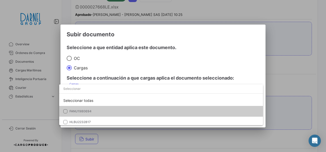
click at [66, 109] on mat-pseudo-checkbox at bounding box center [65, 111] width 4 height 4
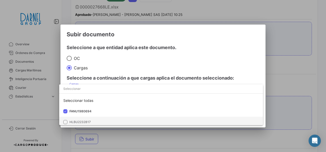
click at [66, 118] on mat-option "HLBU2232817" at bounding box center [161, 122] width 204 height 11
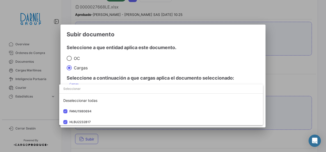
click at [259, 62] on div at bounding box center [163, 76] width 326 height 152
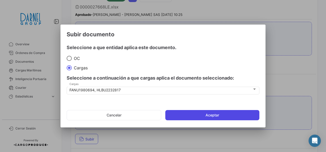
click at [230, 116] on button "Aceptar" at bounding box center [212, 115] width 94 height 10
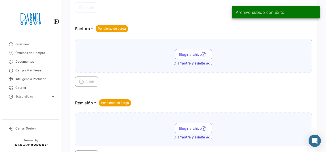
scroll to position [282, 0]
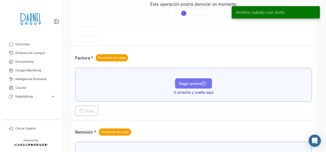
click at [198, 84] on button "Elegir archivo" at bounding box center [193, 83] width 37 height 10
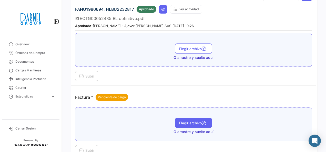
scroll to position [308, 0]
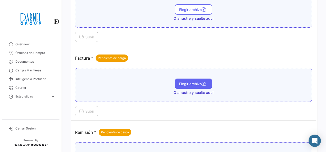
click at [193, 83] on span "Elegir archivo" at bounding box center [193, 84] width 29 height 4
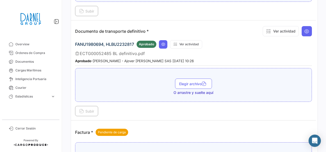
scroll to position [205, 0]
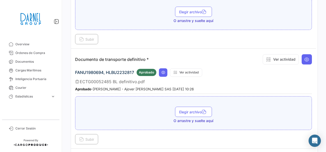
click at [228, 102] on div "Elegir archivo O arrastre y suelte aquí" at bounding box center [193, 113] width 237 height 34
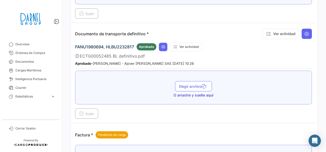
scroll to position [282, 0]
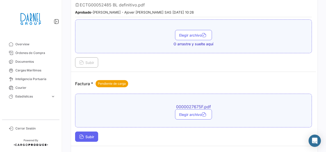
click at [92, 135] on span "Subir" at bounding box center [86, 137] width 15 height 4
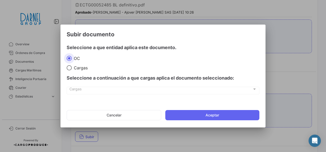
click at [72, 68] on span "Cargas" at bounding box center [80, 67] width 16 height 5
click at [72, 68] on input "Cargas" at bounding box center [69, 67] width 5 height 5
radio input "true"
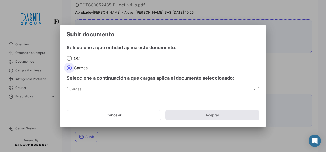
click at [103, 88] on div "Cargas Cargas" at bounding box center [162, 90] width 187 height 9
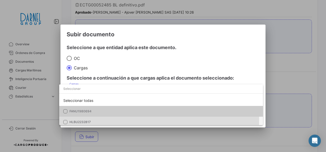
click at [89, 120] on span "HLBU2232817" at bounding box center [105, 122] width 72 height 5
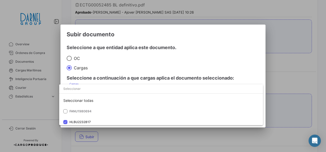
click at [246, 67] on div at bounding box center [163, 76] width 326 height 152
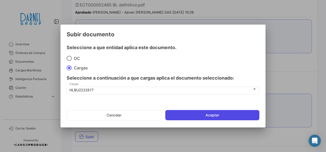
click at [224, 118] on button "Aceptar" at bounding box center [212, 115] width 94 height 10
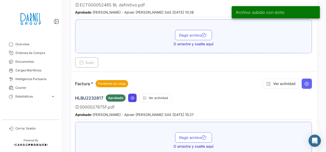
click at [132, 96] on icon at bounding box center [132, 98] width 4 height 4
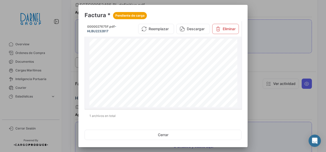
scroll to position [77, 0]
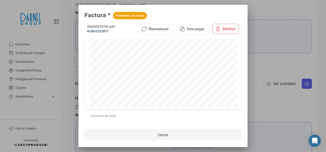
click at [167, 130] on button "Cerrar" at bounding box center [163, 135] width 157 height 10
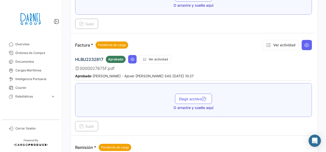
scroll to position [333, 0]
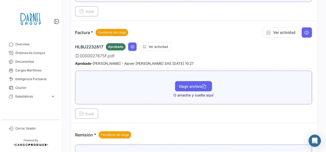
click at [186, 86] on button "Elegir archivo" at bounding box center [193, 86] width 37 height 10
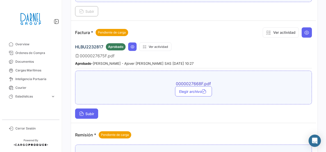
click at [91, 112] on span "Subir" at bounding box center [86, 114] width 15 height 4
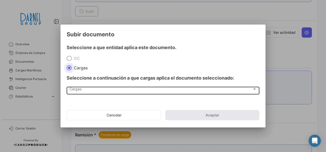
click at [86, 92] on div "Cargas Cargas" at bounding box center [162, 90] width 187 height 9
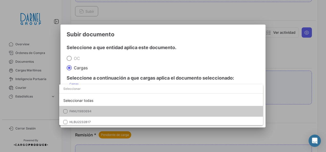
click at [91, 110] on span "FANU1980694" at bounding box center [80, 111] width 22 height 4
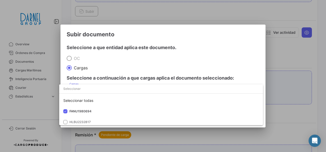
click at [258, 54] on div at bounding box center [163, 76] width 326 height 152
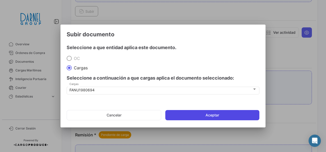
click at [226, 116] on button "Aceptar" at bounding box center [212, 115] width 94 height 10
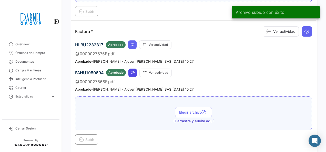
click at [131, 71] on icon at bounding box center [133, 73] width 4 height 4
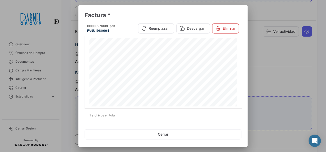
scroll to position [103, 0]
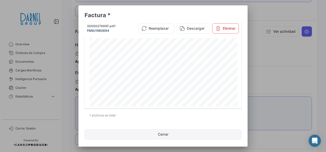
click at [165, 135] on button "Cerrar" at bounding box center [163, 134] width 157 height 10
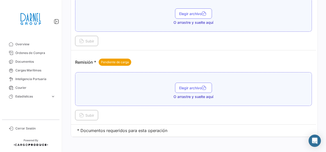
scroll to position [433, 0]
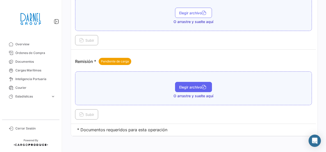
click at [190, 85] on span "Elegir archivo" at bounding box center [193, 87] width 29 height 4
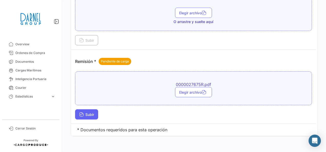
click at [94, 113] on span "Subir" at bounding box center [86, 115] width 15 height 4
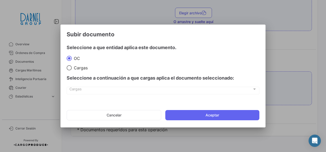
click at [91, 86] on div "Cargas Cargas" at bounding box center [162, 90] width 187 height 9
click at [90, 86] on div "Cargas Cargas" at bounding box center [162, 90] width 187 height 9
click at [90, 66] on label "Cargas" at bounding box center [122, 67] width 110 height 5
click at [72, 66] on input "Cargas" at bounding box center [69, 67] width 5 height 5
radio input "true"
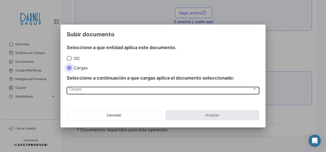
click at [82, 88] on div "Cargas" at bounding box center [160, 90] width 183 height 4
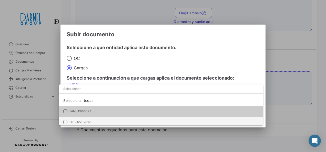
click at [87, 119] on mat-option "HLBU2232817" at bounding box center [161, 122] width 204 height 11
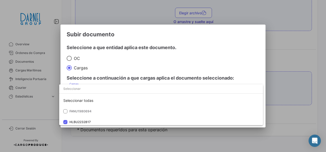
click at [232, 68] on div at bounding box center [163, 76] width 326 height 152
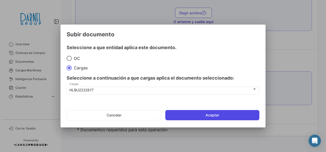
click at [208, 110] on button "Aceptar" at bounding box center [212, 115] width 94 height 10
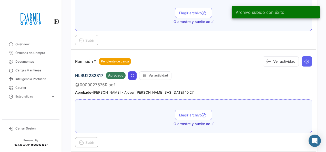
click at [133, 74] on icon at bounding box center [132, 76] width 4 height 4
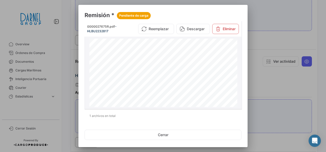
scroll to position [0, 0]
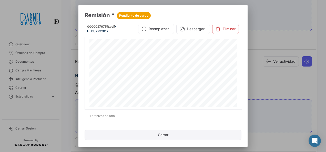
click at [165, 133] on button "Cerrar" at bounding box center [163, 135] width 157 height 10
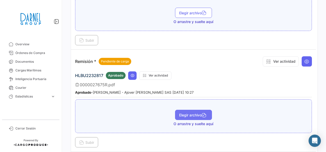
click at [198, 110] on button "Elegir archivo" at bounding box center [193, 115] width 37 height 10
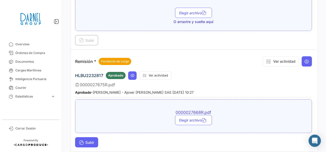
click at [89, 137] on button "Subir" at bounding box center [86, 142] width 23 height 10
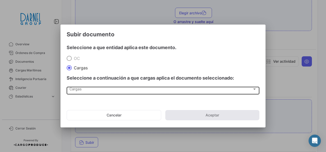
click at [106, 88] on div "Cargas Cargas" at bounding box center [162, 90] width 187 height 9
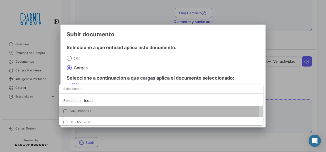
click at [96, 110] on span "FANU1980694" at bounding box center [105, 111] width 72 height 5
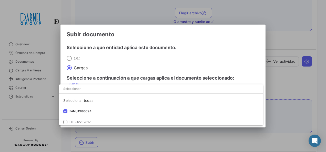
click at [247, 66] on div at bounding box center [163, 76] width 326 height 152
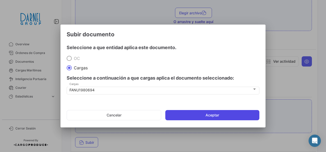
click at [232, 115] on button "Aceptar" at bounding box center [212, 115] width 94 height 10
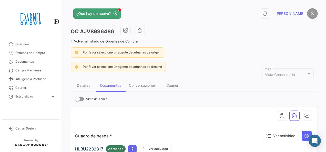
click at [75, 40] on link "Volver al listado de Órdenes de Compra" at bounding box center [104, 41] width 67 height 4
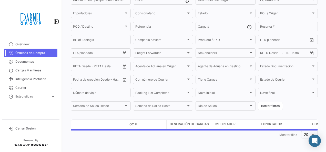
scroll to position [52, 0]
click at [37, 63] on span "Documentos" at bounding box center [35, 61] width 40 height 5
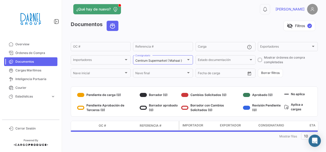
scroll to position [6, 0]
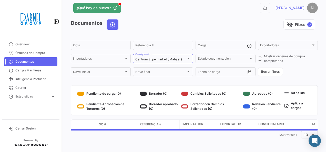
click at [225, 28] on div "visibility_off Filtros ✓" at bounding box center [220, 24] width 195 height 10
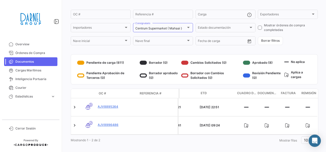
scroll to position [0, 151]
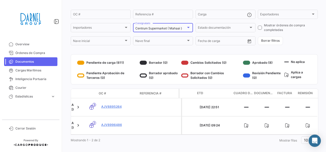
click at [182, 29] on div "Centrum Supermarket ( Mahaai )" at bounding box center [160, 29] width 51 height 4
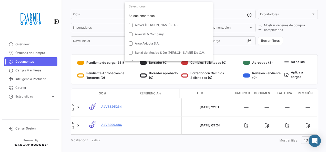
scroll to position [80, 0]
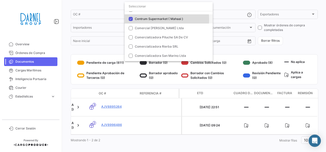
click at [153, 19] on span "Centrum Supermarket ( Mahaai )" at bounding box center [159, 19] width 48 height 4
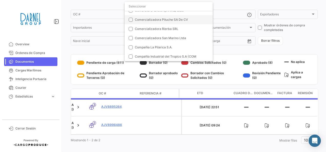
scroll to position [106, 0]
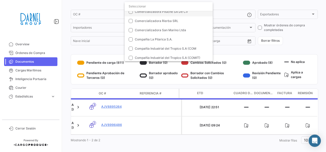
click at [164, 14] on mat-option "Comercializadora Pituche SA De CV" at bounding box center [169, 11] width 88 height 9
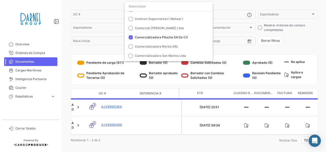
scroll to position [23, 0]
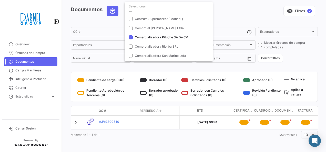
drag, startPoint x: 237, startPoint y: 127, endPoint x: 290, endPoint y: 128, distance: 53.3
click at [290, 128] on div at bounding box center [163, 76] width 326 height 152
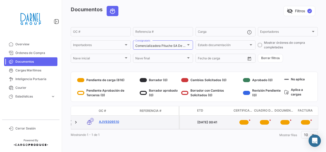
click at [111, 120] on link "AJV9309510" at bounding box center [117, 122] width 37 height 5
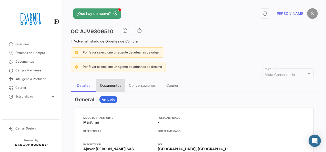
click at [117, 84] on div "Documentos" at bounding box center [110, 85] width 21 height 4
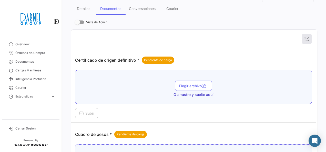
scroll to position [26, 0]
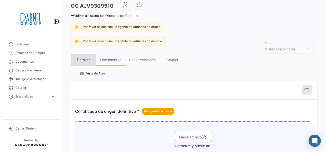
click at [87, 58] on div "Detalles" at bounding box center [83, 60] width 13 height 4
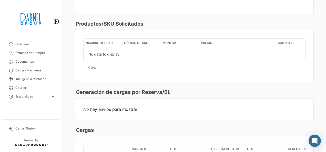
scroll to position [231, 0]
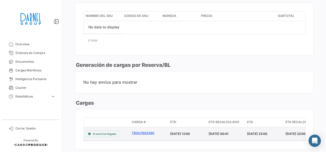
click at [153, 131] on link "TRHU7692390" at bounding box center [149, 133] width 34 height 5
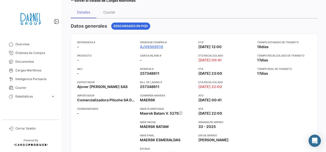
scroll to position [51, 0]
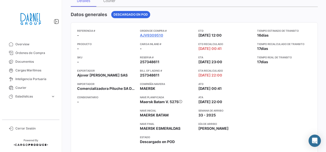
click at [156, 76] on span "257348611" at bounding box center [149, 75] width 19 height 5
copy span "257348611"
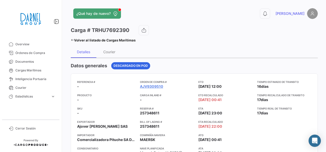
scroll to position [0, 0]
click at [78, 42] on link "Volver al listado de Cargas Marítimas" at bounding box center [103, 40] width 65 height 7
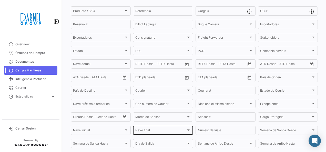
scroll to position [3, 0]
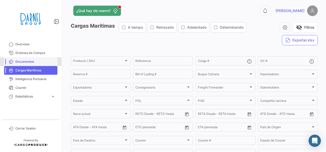
click at [22, 63] on span "Documentos" at bounding box center [35, 61] width 40 height 5
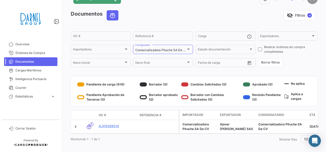
scroll to position [23, 0]
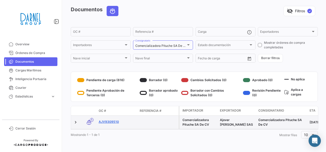
click at [112, 120] on link "AJV9309510" at bounding box center [117, 122] width 37 height 5
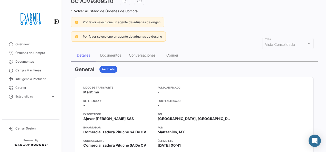
scroll to position [26, 0]
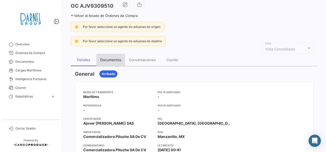
click at [115, 63] on div "Documentos" at bounding box center [110, 60] width 29 height 12
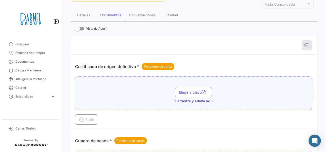
scroll to position [77, 0]
